Goal: Find specific page/section: Find specific page/section

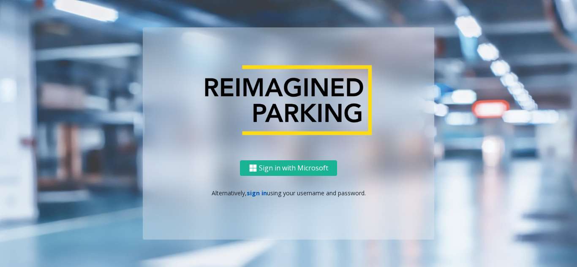
click at [255, 193] on link "sign in" at bounding box center [257, 193] width 20 height 8
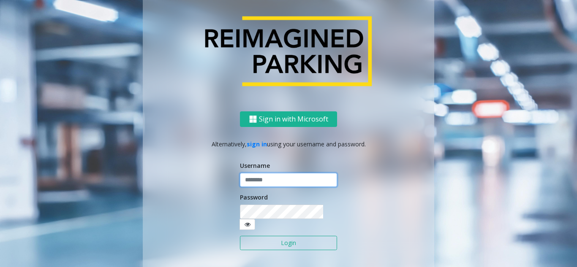
click at [259, 187] on input "text" at bounding box center [288, 180] width 97 height 14
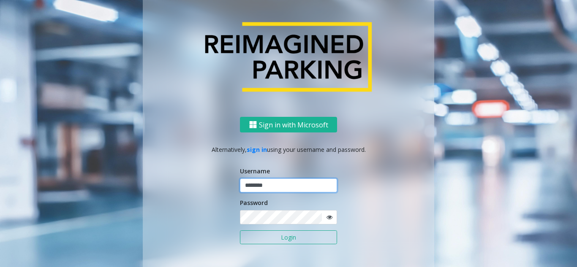
type input "********"
click at [326, 218] on icon at bounding box center [329, 218] width 6 height 6
click at [298, 235] on button "Login" at bounding box center [288, 238] width 97 height 14
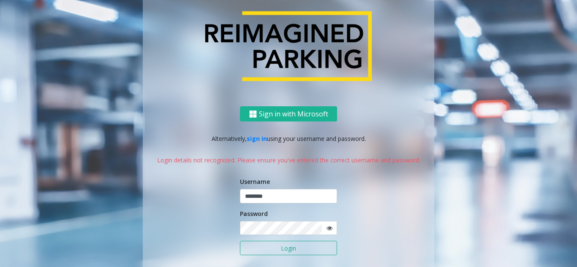
click at [326, 228] on icon at bounding box center [329, 228] width 6 height 6
click at [304, 250] on button "Login" at bounding box center [288, 248] width 97 height 14
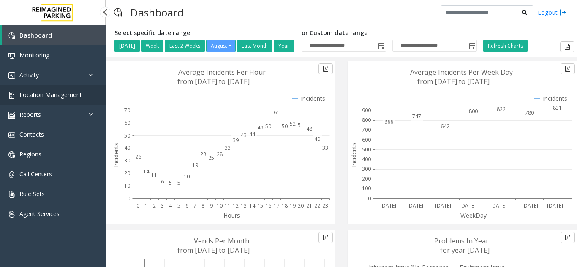
click at [67, 99] on link "Location Management" at bounding box center [53, 95] width 106 height 20
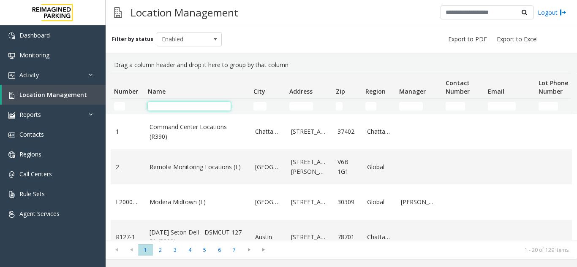
click at [175, 107] on input "Name Filter" at bounding box center [189, 106] width 83 height 8
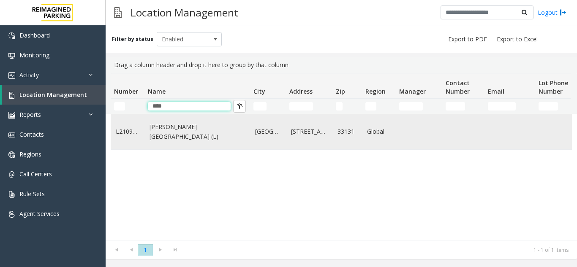
type input "****"
click at [190, 136] on link "[PERSON_NAME][GEOGRAPHIC_DATA] (L)" at bounding box center [196, 131] width 95 height 19
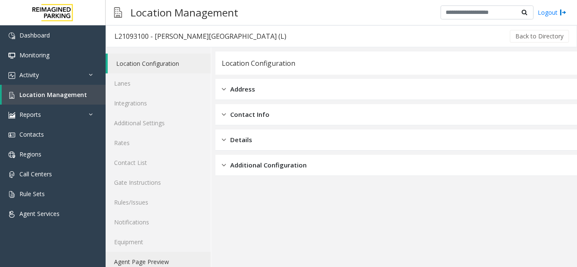
click at [166, 267] on link "Agent Page Preview" at bounding box center [158, 262] width 105 height 20
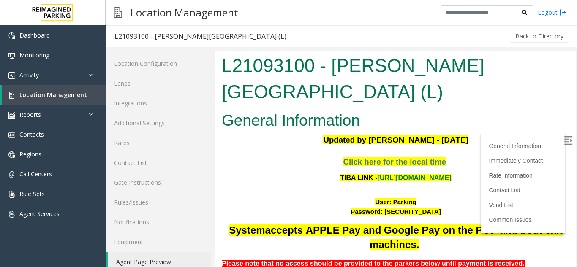
click at [564, 144] on img at bounding box center [568, 140] width 8 height 8
click at [421, 174] on link "[URL][DOMAIN_NAME]" at bounding box center [415, 177] width 74 height 7
drag, startPoint x: 386, startPoint y: 177, endPoint x: 409, endPoint y: 174, distance: 22.7
click at [409, 198] on font "User: Parking" at bounding box center [395, 201] width 41 height 7
copy font "Parking"
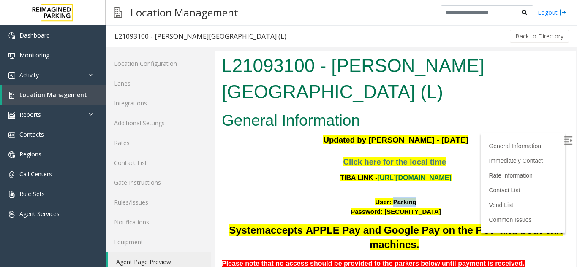
click at [477, 169] on div "Click here for the local time TIBA LINK - [URL][DOMAIN_NAME] User: Parking Pass…" at bounding box center [396, 187] width 348 height 60
drag, startPoint x: 375, startPoint y: 185, endPoint x: 436, endPoint y: 185, distance: 61.2
click at [436, 207] on div "Password: [SECURITY_DATA]" at bounding box center [396, 212] width 348 height 10
copy font "P@rking@21093100"
click at [513, 157] on div "Click here for the local time TIBA LINK - [URL][DOMAIN_NAME] User: Parking Pass…" at bounding box center [396, 187] width 348 height 60
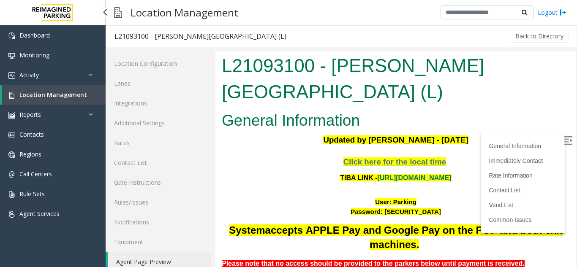
click at [63, 103] on link "Location Management" at bounding box center [54, 95] width 104 height 20
